Goal: Information Seeking & Learning: Understand process/instructions

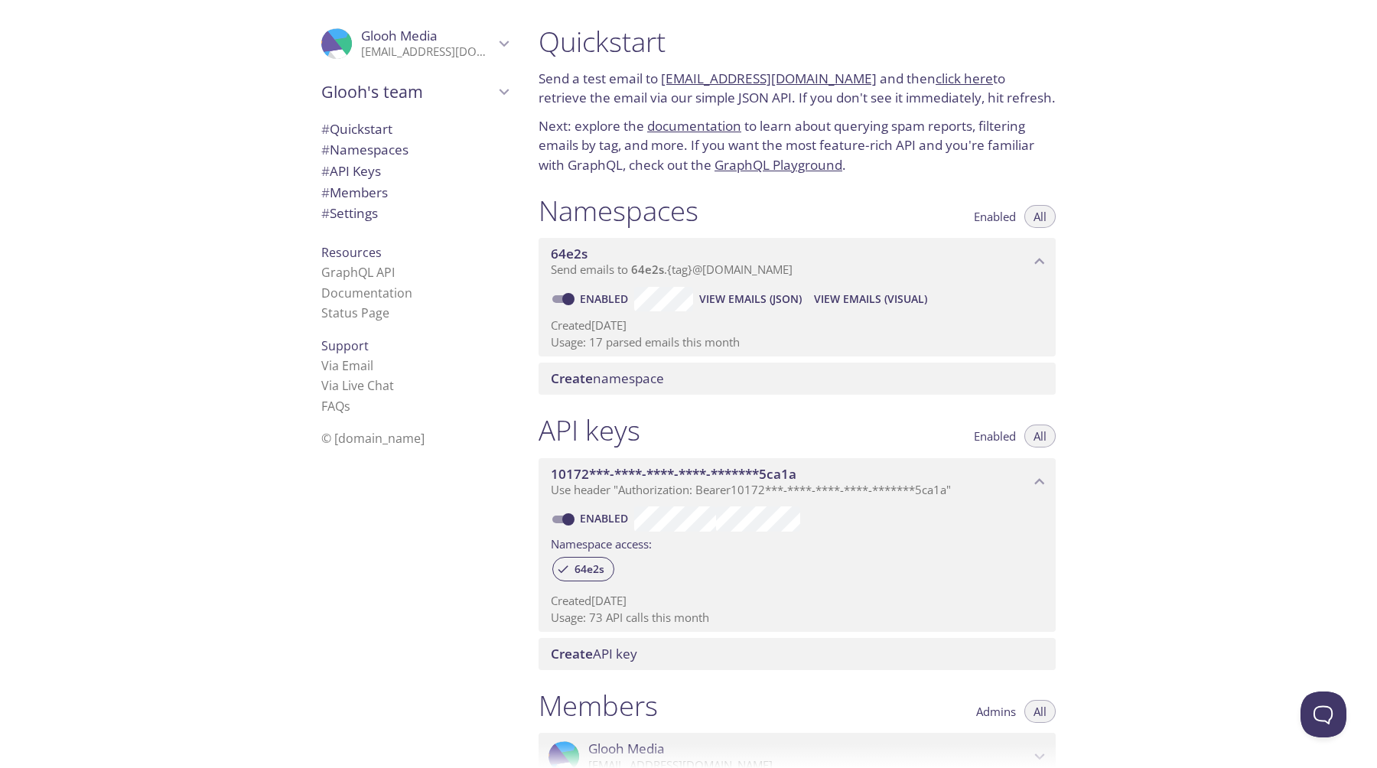
click at [337, 281] on li "GraphQL API" at bounding box center [414, 272] width 187 height 20
click at [337, 286] on link "Documentation" at bounding box center [366, 293] width 91 height 17
click at [330, 273] on link "GraphQL API" at bounding box center [357, 272] width 73 height 17
click at [1142, 145] on div "Quickstart Send a test email to [EMAIL_ADDRESS][DOMAIN_NAME] and then click her…" at bounding box center [951, 384] width 851 height 768
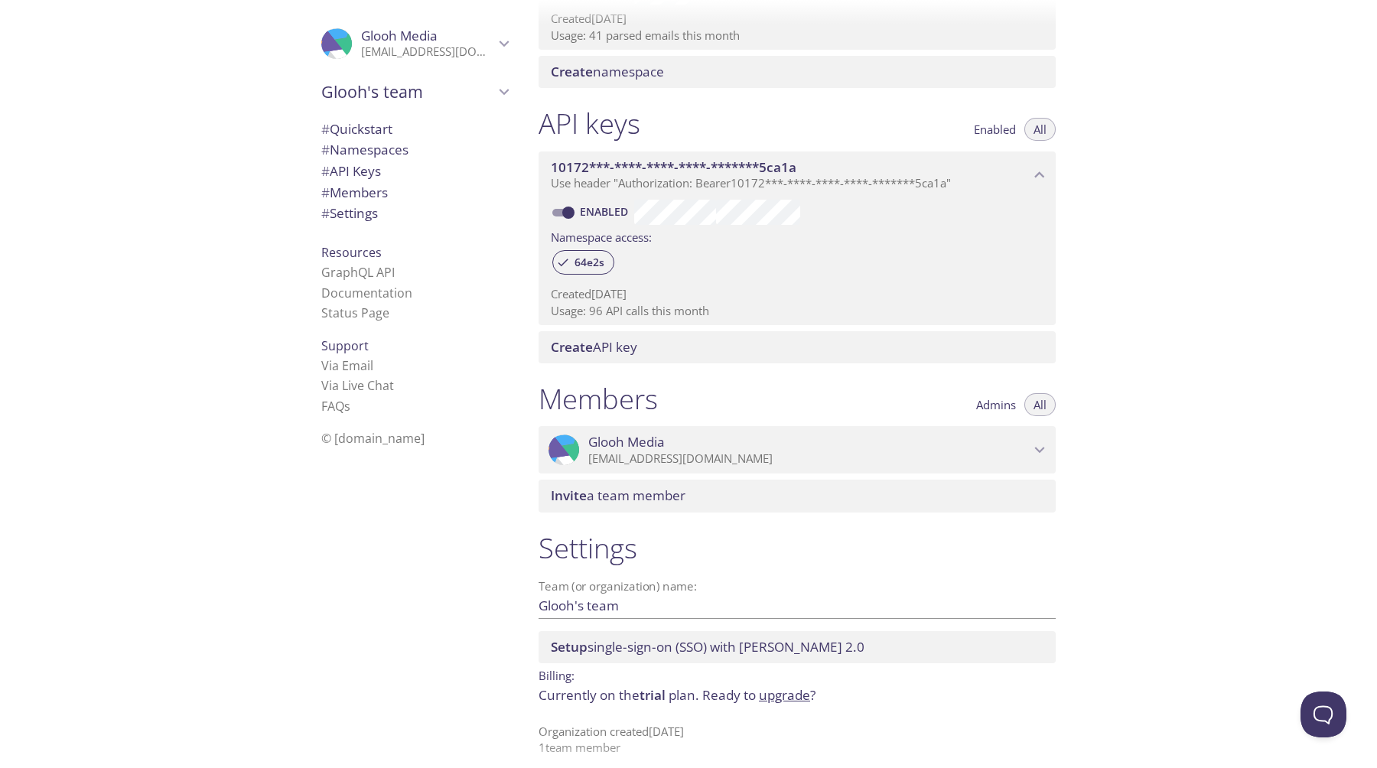
scroll to position [320, 0]
